Goal: Task Accomplishment & Management: Use online tool/utility

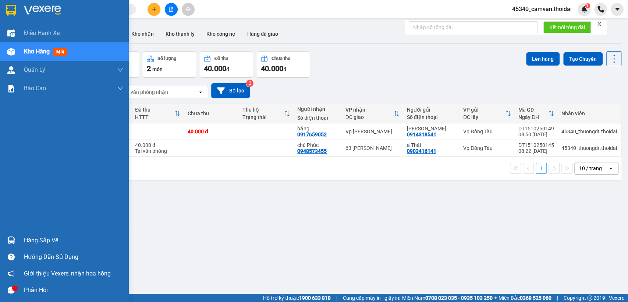
click at [95, 238] on div "Hàng sắp về" at bounding box center [73, 240] width 99 height 11
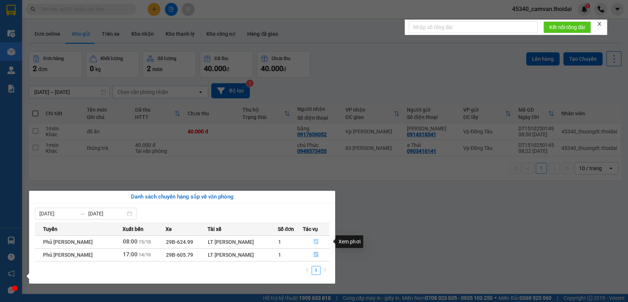
click at [316, 240] on icon "file-done" at bounding box center [315, 241] width 5 height 5
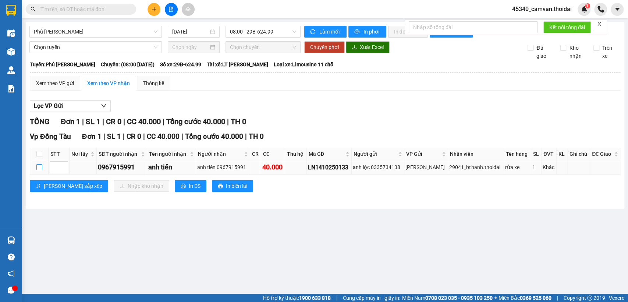
click at [38, 170] on input "checkbox" at bounding box center [39, 167] width 6 height 6
checkbox input "true"
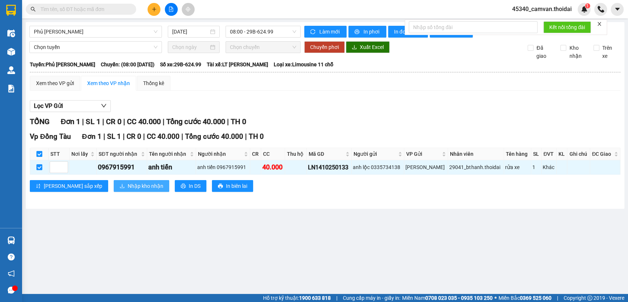
click at [128, 190] on span "Nhập kho nhận" at bounding box center [146, 186] width 36 height 8
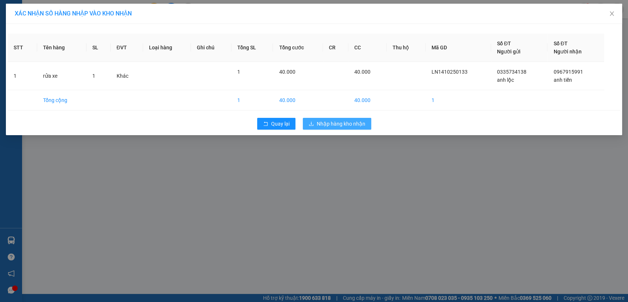
click at [343, 122] on span "Nhập hàng kho nhận" at bounding box center [341, 124] width 49 height 8
